Goal: Task Accomplishment & Management: Manage account settings

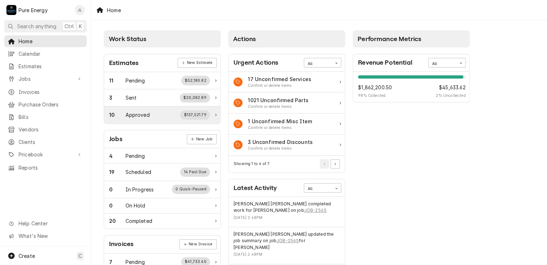
click at [138, 113] on div "Approved" at bounding box center [138, 114] width 24 height 7
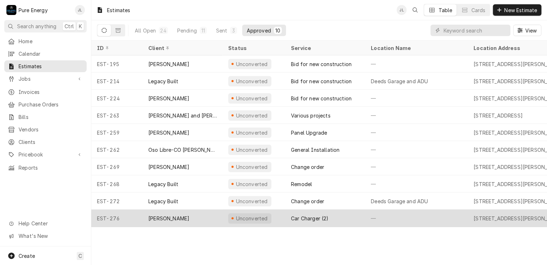
click at [381, 220] on div "—" at bounding box center [416, 217] width 103 height 17
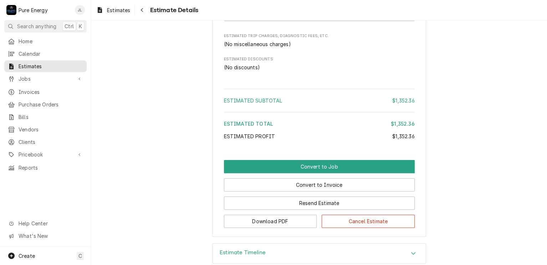
scroll to position [1427, 0]
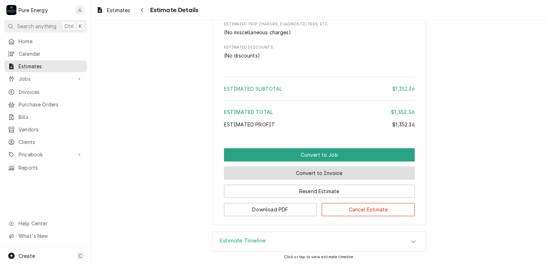
click at [295, 178] on button "Convert to Invoice" at bounding box center [319, 172] width 191 height 13
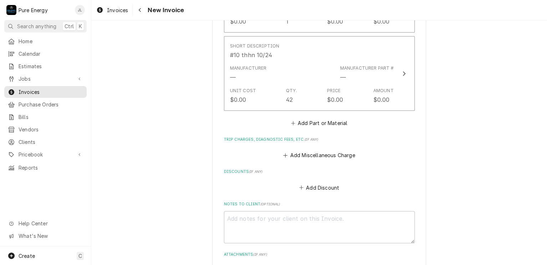
scroll to position [1618, 0]
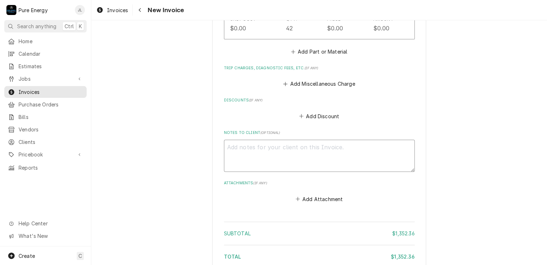
click at [239, 149] on textarea "Notes to Client ( optional )" at bounding box center [319, 156] width 191 height 32
type textarea "x"
type textarea "Th"
type textarea "x"
type textarea "Thi"
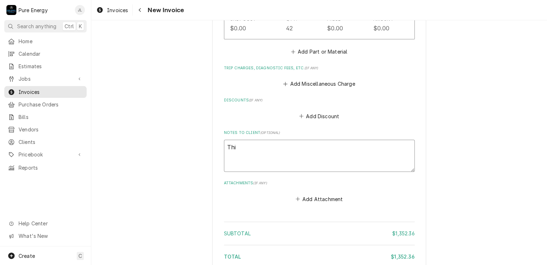
type textarea "x"
type textarea "This"
type textarea "x"
type textarea "This"
type textarea "x"
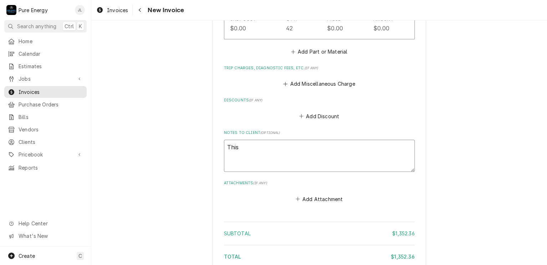
type textarea "This w"
type textarea "x"
type textarea "This wa"
type textarea "x"
type textarea "This was"
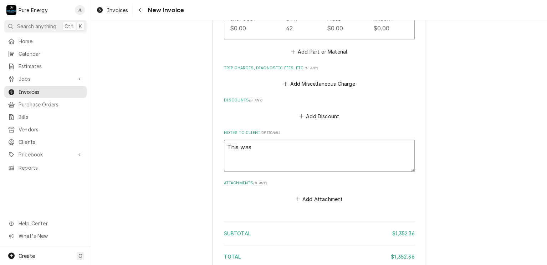
type textarea "x"
type textarea "This wa"
type textarea "x"
type textarea "This w"
type textarea "x"
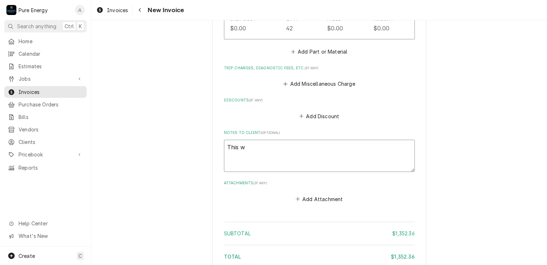
type textarea "This"
type textarea "x"
type textarea "This"
type textarea "x"
type textarea "Thi"
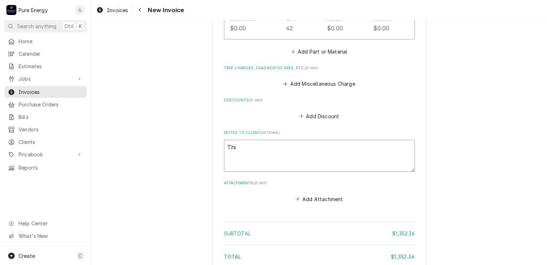
type textarea "x"
type textarea "Th"
type textarea "x"
type textarea "T"
type textarea "x"
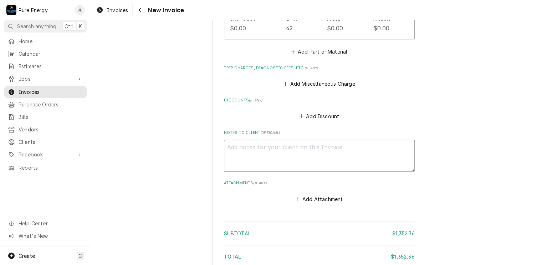
type textarea "x"
type textarea "A"
type textarea "x"
type textarea "At"
type textarea "x"
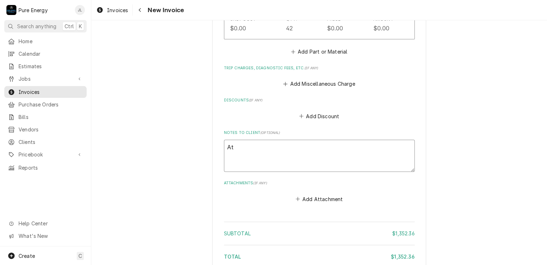
type textarea "At t"
type textarea "x"
type textarea "At"
type textarea "x"
type textarea "At"
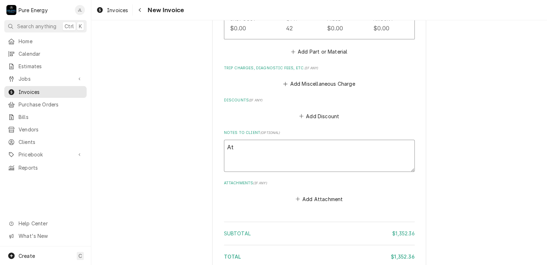
type textarea "x"
type textarea "A"
type textarea "x"
type textarea "N"
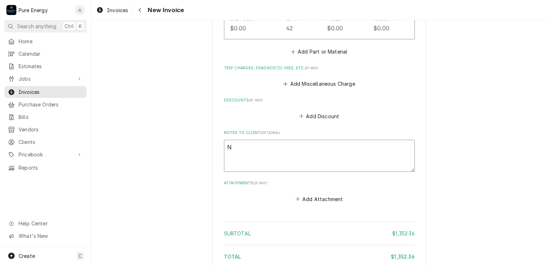
type textarea "x"
type textarea "No"
type textarea "x"
type textarea "Not"
type textarea "x"
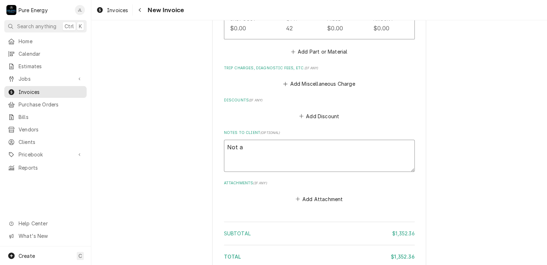
type textarea "Not an"
type textarea "x"
type textarea "Not an"
type textarea "x"
type textarea "Not an i"
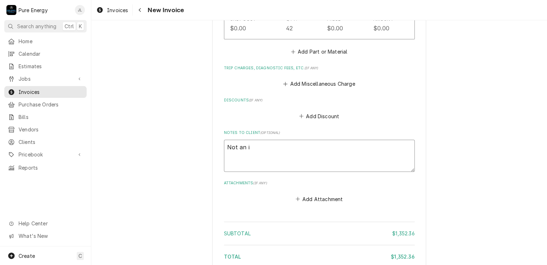
type textarea "x"
type textarea "Not an is"
type textarea "x"
type textarea "Not an iss"
type textarea "x"
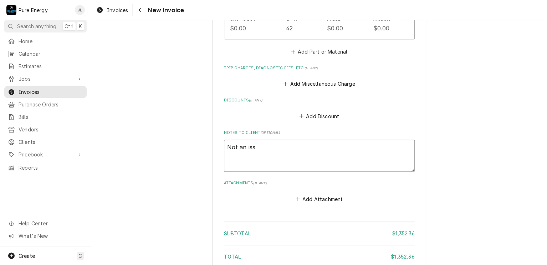
type textarea "Not an issu"
type textarea "x"
type textarea "Not an issue"
type textarea "x"
type textarea "Not an issue"
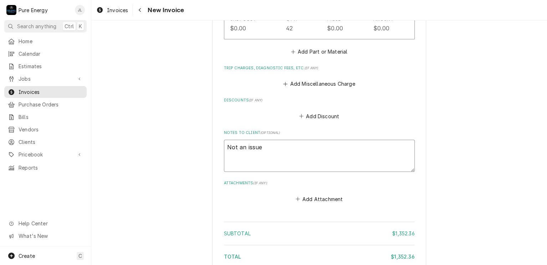
type textarea "x"
type textarea "Not an issue b"
type textarea "x"
type textarea "Not an issue bu"
type textarea "x"
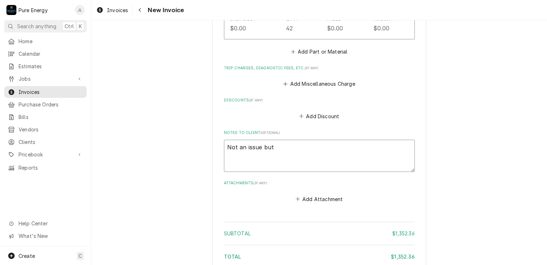
type textarea "Not an issue but"
type textarea "x"
type textarea "Not an issue but t"
type textarea "x"
type textarea "Not an issue but th"
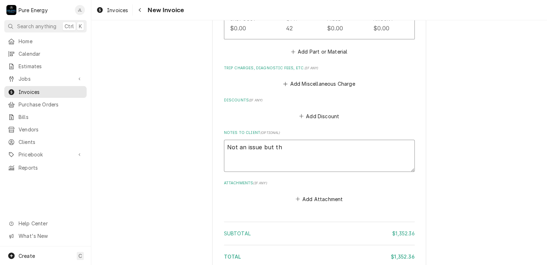
type textarea "x"
type textarea "Not an issue but t"
type textarea "x"
type textarea "Not an issue but"
type textarea "x"
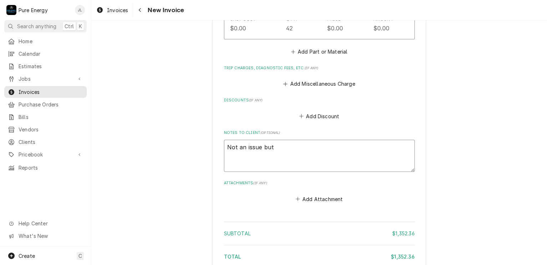
type textarea "Not an issue but a"
type textarea "x"
type textarea "Not an issue but at"
type textarea "x"
type textarea "Not an issue but at"
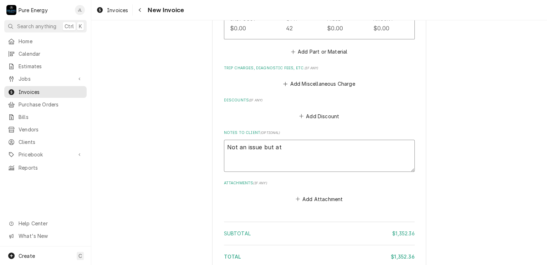
type textarea "x"
type textarea "Not an issue but at"
type textarea "x"
type textarea "Not an issue but a"
type textarea "x"
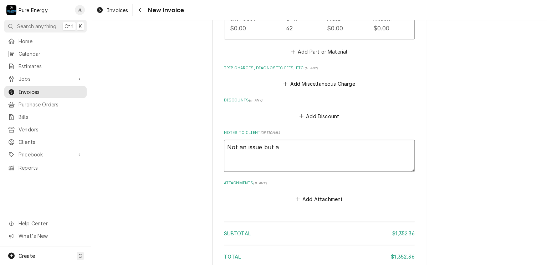
type textarea "Not an issue but af"
type textarea "x"
type textarea "Not an issue but afte"
type textarea "x"
type textarea "Not an issue but after"
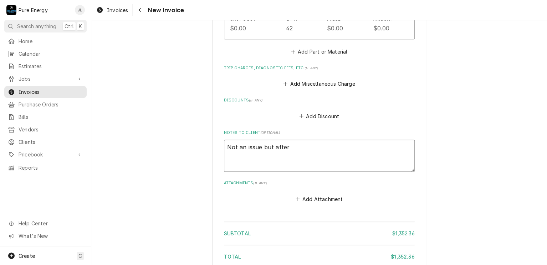
type textarea "x"
type textarea "Not an issue but after s"
type textarea "x"
type textarea "Not an issue but after st"
type textarea "x"
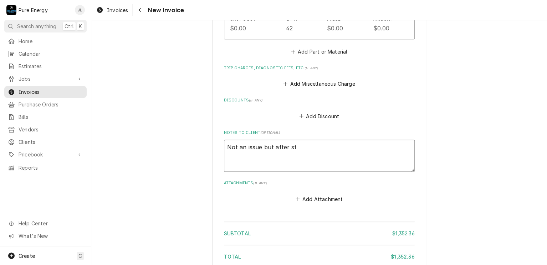
type textarea "Not an issue but after sto"
type textarea "x"
type textarea "Not an issue but after st"
type textarea "x"
type textarea "Not an issue but after star"
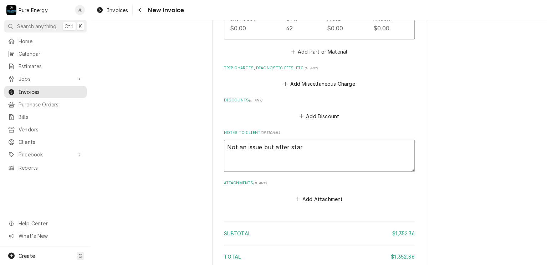
type textarea "x"
type textarea "Not an issue but after start"
type textarea "x"
type textarea "Not an issue but after start"
type textarea "x"
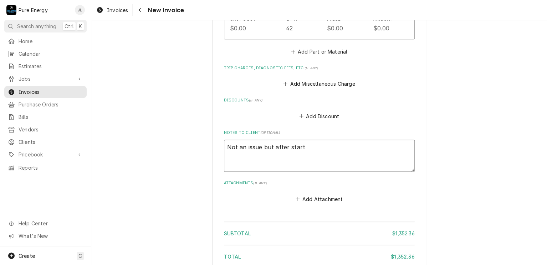
type textarea "Not an issue but after start o"
type textarea "x"
type textarea "Not an issue but after start of"
type textarea "x"
type textarea "Not an issue but after start of"
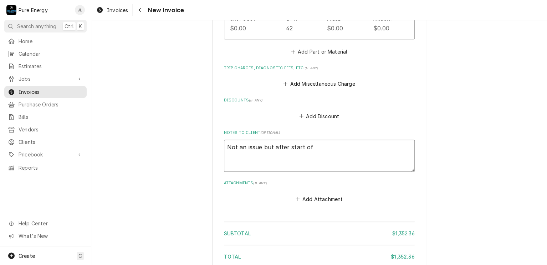
type textarea "x"
type textarea "Not an issue but after start of w"
type textarea "x"
type textarea "Not an issue but after start of wo"
type textarea "x"
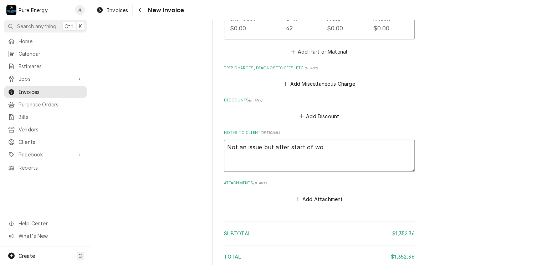
type textarea "Not an issue but after start of wor"
type textarea "x"
type textarea "Not an issue but after start of work"
type textarea "x"
type textarea "Not an issue but after start of work,"
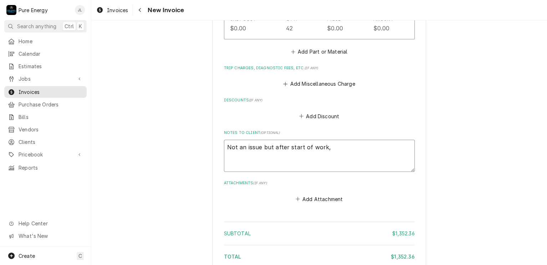
type textarea "x"
type textarea "Not an issue but after start of work,"
type textarea "x"
type textarea "Not an issue but after start of work, a"
type textarea "x"
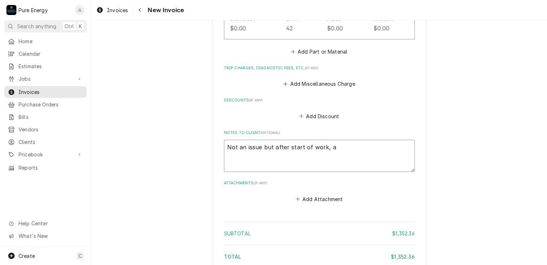
type textarea "Not an issue but after start of work, as"
type textarea "x"
type textarea "Not an issue but after start of work, ask"
type textarea "x"
type textarea "Not an issue but after start of work, aske"
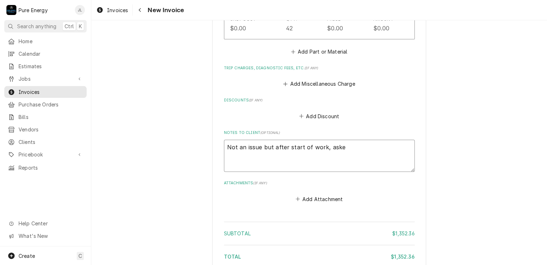
type textarea "x"
type textarea "Not an issue but after start of work, asked"
type textarea "x"
type textarea "Not an issue but after start of work, asked to"
type textarea "x"
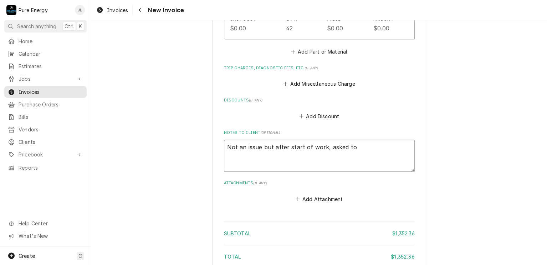
type textarea "Not an issue but after start of work, asked to"
type textarea "x"
type textarea "Not an issue but after start of work, asked to p"
type textarea "x"
type textarea "Not an issue but after start of work, asked to pu"
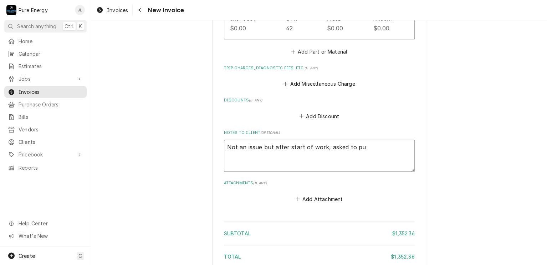
type textarea "x"
type textarea "Not an issue but after start of work, asked to put"
type textarea "x"
type textarea "Not an issue but after start of work, asked to put a"
type textarea "x"
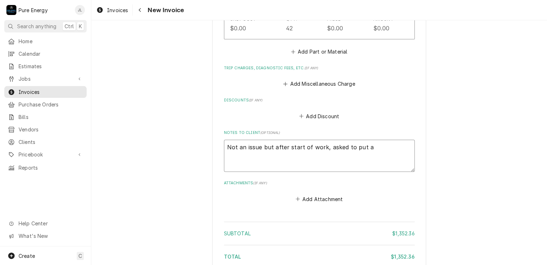
type textarea "Not an issue but after start of work, asked to put an"
type textarea "x"
type textarea "Not an issue but after start of work, asked to put an"
type textarea "x"
type textarea "Not an issue but after start of work, asked to put an o"
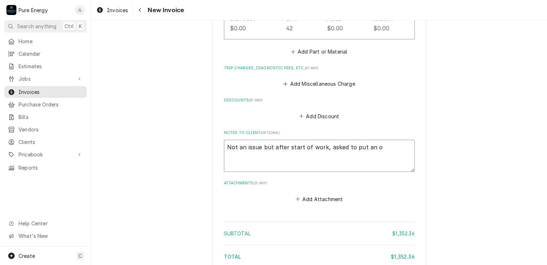
type textarea "x"
type textarea "Not an issue but after start of work, asked to put an ou"
type textarea "x"
type textarea "Not an issue but after start of work, asked to put an out"
type textarea "x"
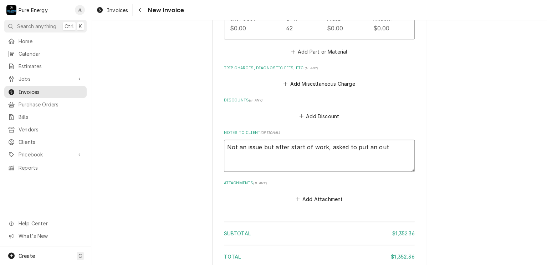
type textarea "Not an issue but after start of work, asked to put an outl"
type textarea "x"
type textarea "Not an issue but after start of work, asked to put an outle"
type textarea "x"
type textarea "Not an issue but after start of work, asked to put an outlet"
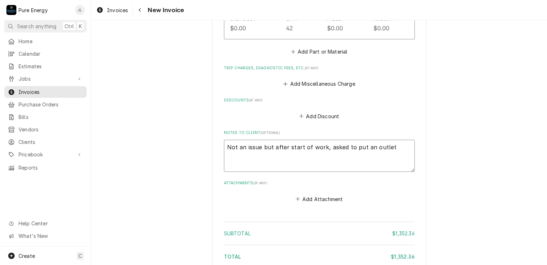
type textarea "x"
type textarea "Not an issue but after start of work, asked to put an outlet"
type textarea "x"
type textarea "Not an issue but after start of work, asked to put an outlet a"
type textarea "x"
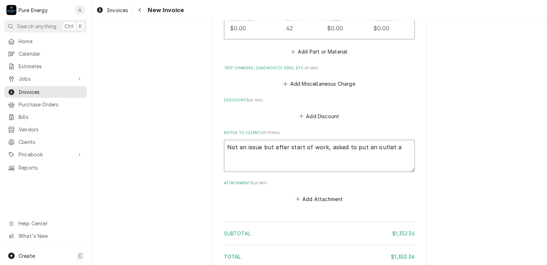
type textarea "Not an issue but after start of work, asked to put an outlet at"
type textarea "x"
type textarea "Not an issue but after start of work, asked to put an outlet at"
type textarea "x"
type textarea "Not an issue but after start of work, asked to put an outlet at e"
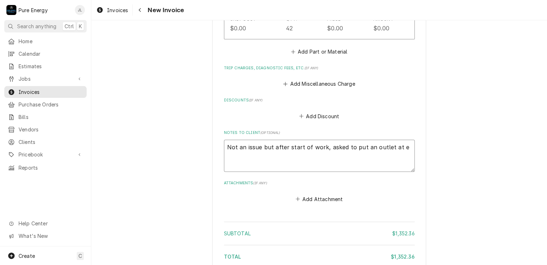
type textarea "x"
type textarea "Not an issue but after start of work, asked to put an outlet at en"
type textarea "x"
type textarea "Not an issue but after start of work, asked to put an outlet at end"
type textarea "x"
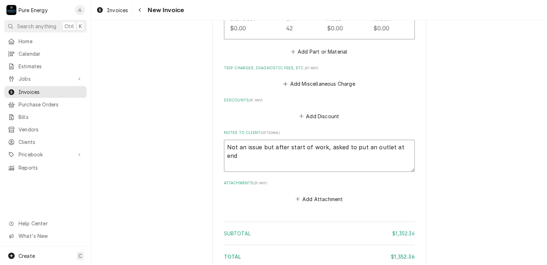
type textarea "Not an issue but after start of work, asked to put an outlet at end"
type textarea "x"
type textarea "Not an issue but after start of work, asked to put an outlet at end o"
type textarea "x"
type textarea "Not an issue but after start of work, asked to put an outlet at end of"
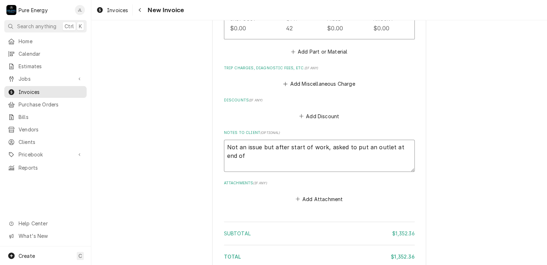
type textarea "x"
type textarea "Not an issue but after start of work, asked to put an outlet at end of"
type textarea "x"
type textarea "Not an issue but after start of work, asked to put an outlet at end of r"
type textarea "x"
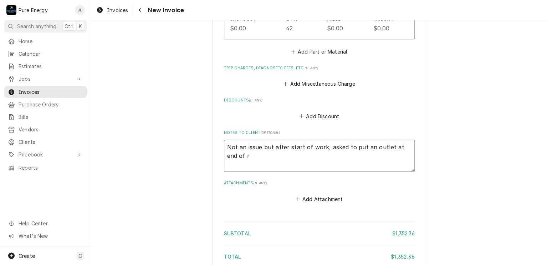
type textarea "Not an issue but after start of work, asked to put an outlet at end of ru"
type textarea "x"
type textarea "Not an issue but after start of work, asked to put an outlet at end of run"
type textarea "x"
type textarea "Not an issue but after start of work, asked to put an outlet at end of run v"
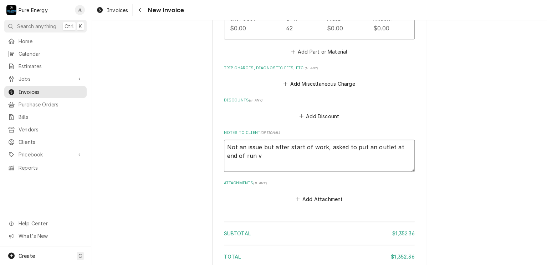
type textarea "x"
type textarea "Not an issue but after start of work, asked to put an outlet at end of run vs"
type textarea "x"
type textarea "Not an issue but after start of work, asked to put an outlet at end of run vs"
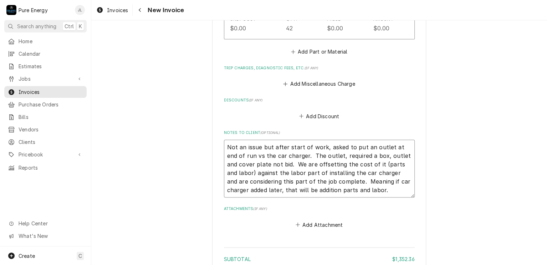
scroll to position [1715, 0]
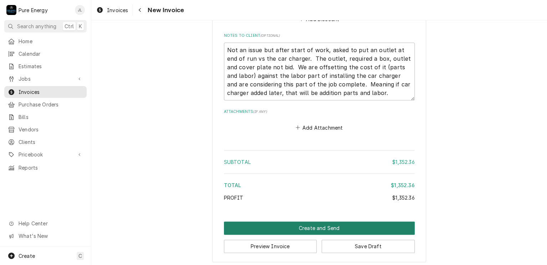
click at [310, 224] on button "Create and Send" at bounding box center [319, 227] width 191 height 13
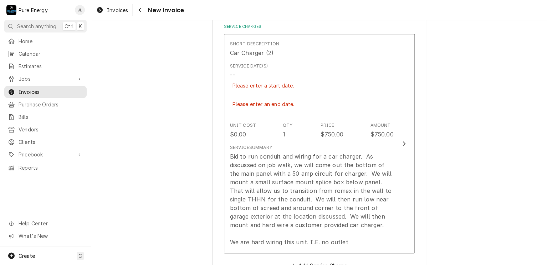
scroll to position [320, 0]
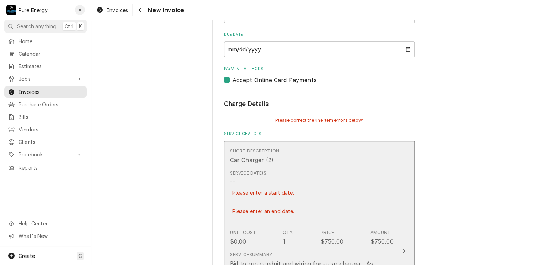
click at [287, 205] on div "Please enter an end date." at bounding box center [263, 211] width 67 height 12
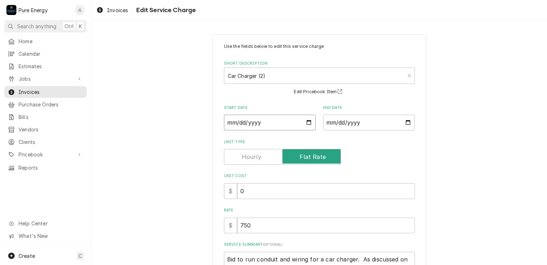
click at [307, 122] on input "Start Date" at bounding box center [270, 123] width 92 height 16
click at [407, 122] on input "End Date" at bounding box center [369, 123] width 92 height 16
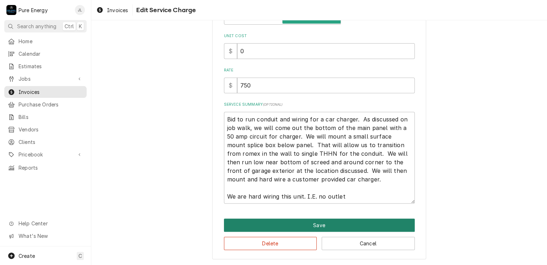
click at [309, 222] on button "Save" at bounding box center [319, 224] width 191 height 13
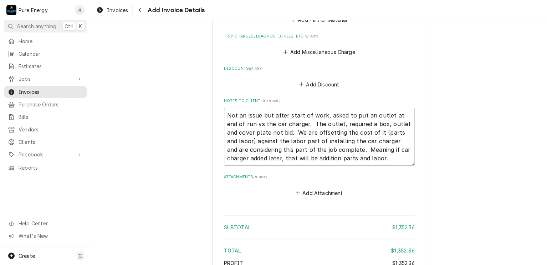
scroll to position [1768, 0]
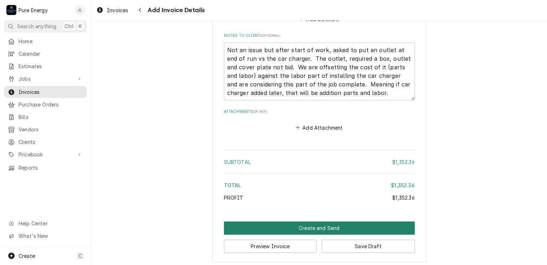
click at [308, 223] on button "Create and Send" at bounding box center [319, 227] width 191 height 13
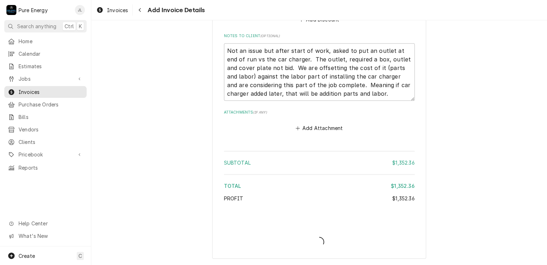
scroll to position [1749, 0]
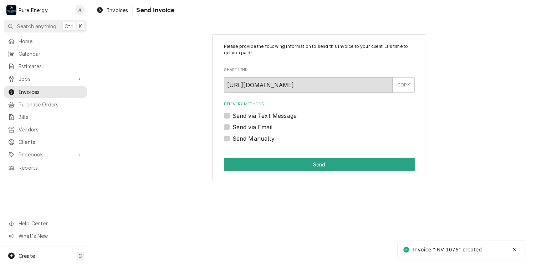
click at [233, 140] on label "Send Manually" at bounding box center [254, 138] width 42 height 9
click at [233, 140] on input "Send Manually" at bounding box center [328, 142] width 191 height 16
checkbox input "true"
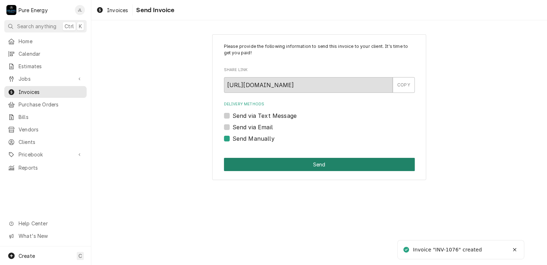
click at [293, 164] on button "Send" at bounding box center [319, 164] width 191 height 13
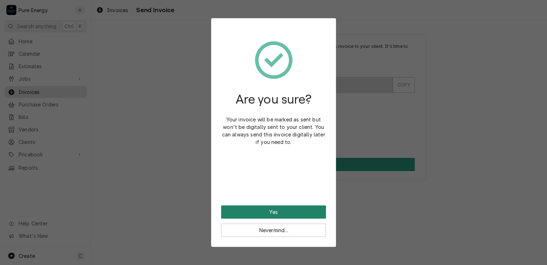
click at [270, 209] on button "Yes" at bounding box center [273, 211] width 105 height 13
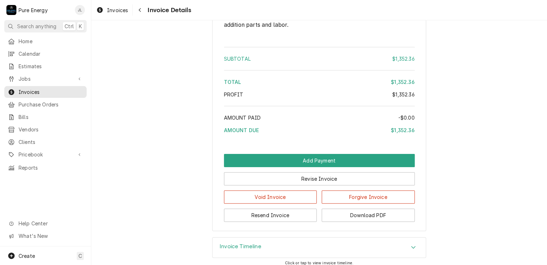
scroll to position [1569, 0]
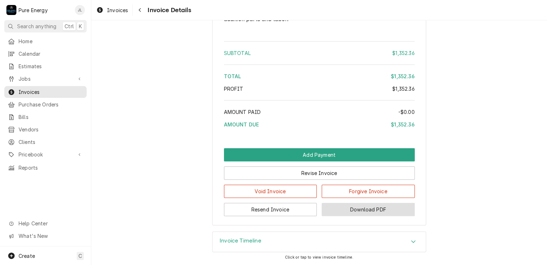
click at [354, 206] on button "Download PDF" at bounding box center [368, 209] width 93 height 13
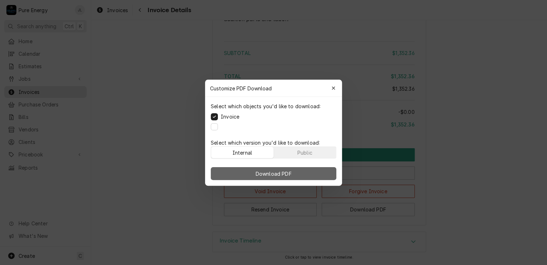
click at [320, 169] on button "Download PDF" at bounding box center [274, 173] width 126 height 13
